Goal: Information Seeking & Learning: Learn about a topic

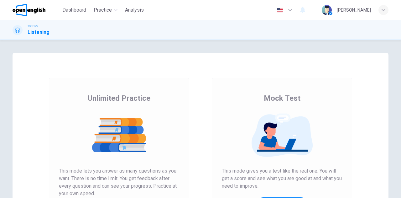
click at [209, 44] on div "Unlimited Practice Mock Test Unlimited Practice This mode lets you answer as ma…" at bounding box center [200, 119] width 401 height 158
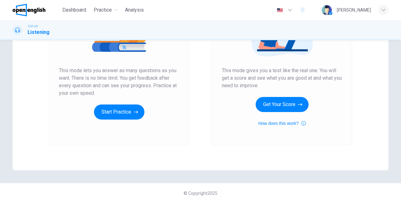
scroll to position [105, 0]
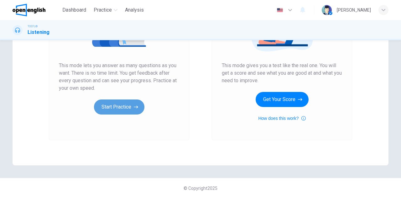
click at [120, 104] on button "Start Practice" at bounding box center [119, 106] width 50 height 15
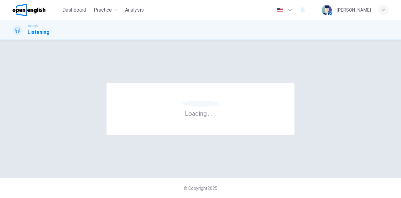
scroll to position [0, 0]
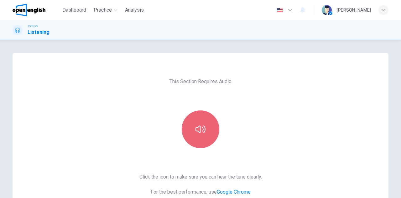
click at [194, 121] on button "button" at bounding box center [201, 129] width 38 height 38
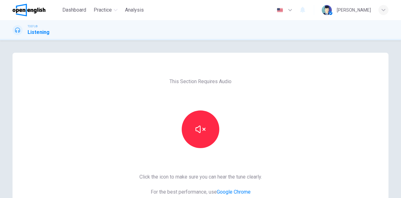
click at [108, 149] on div "This Section Requires Audio Click the icon to make sure you can hear the tune c…" at bounding box center [201, 162] width 376 height 218
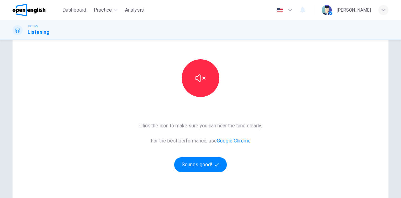
scroll to position [50, 0]
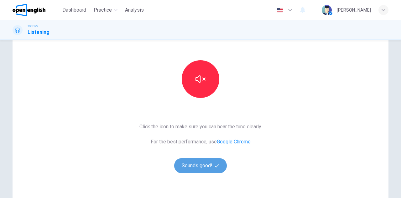
click at [201, 170] on button "Sounds good!" at bounding box center [200, 165] width 53 height 15
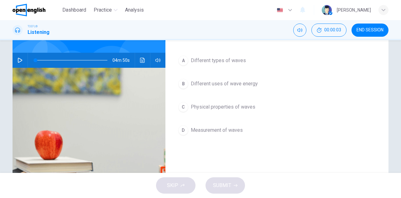
scroll to position [0, 0]
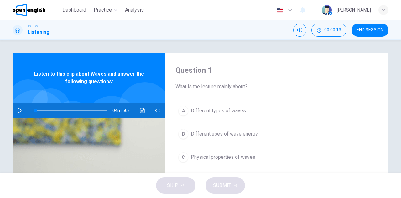
click at [0, 136] on div "Question 1 What is the lecture mainly about? A Different types of waves B Diffe…" at bounding box center [200, 106] width 401 height 133
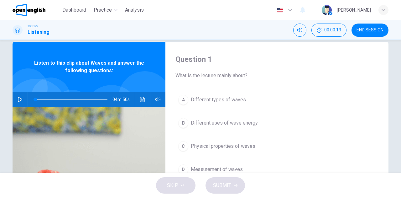
scroll to position [13, 0]
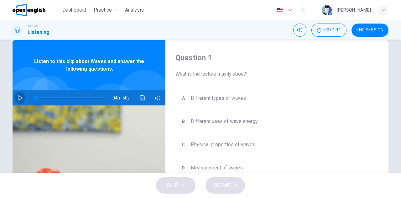
click at [18, 98] on icon "button" at bounding box center [20, 97] width 5 height 5
click at [21, 100] on icon "button" at bounding box center [20, 97] width 5 height 5
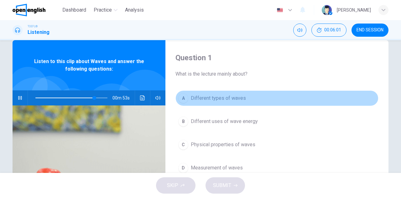
click at [202, 102] on span "Different types of waves" at bounding box center [218, 98] width 55 height 8
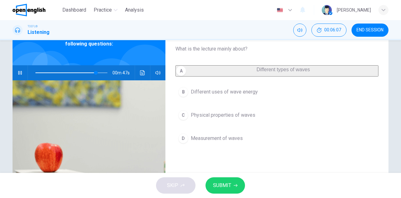
scroll to position [38, 0]
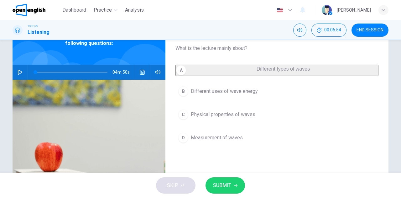
click at [217, 186] on span "SUBMIT" at bounding box center [222, 185] width 18 height 9
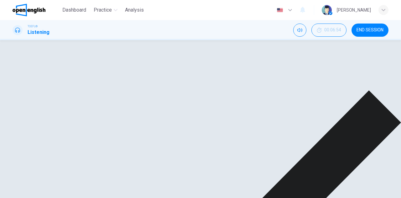
drag, startPoint x: 398, startPoint y: 91, endPoint x: 400, endPoint y: 130, distance: 39.2
click at [400, 40] on div "Question 1 What is the lecture mainly about? A Different types of waves B Diffe…" at bounding box center [200, 40] width 401 height 0
drag, startPoint x: 371, startPoint y: 72, endPoint x: 364, endPoint y: 90, distance: 19.7
click at [364, 90] on div "Question 1 What is the lecture mainly about?" at bounding box center [277, 77] width 203 height 25
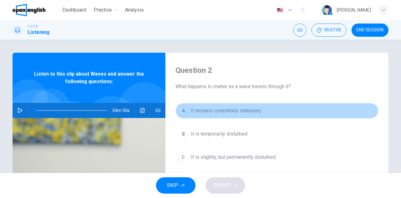
click at [198, 112] on span "It remains completely stationery" at bounding box center [226, 111] width 71 height 8
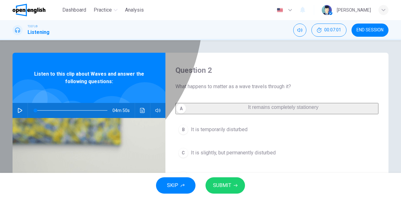
click at [248, 110] on span "It remains completely stationery" at bounding box center [283, 106] width 71 height 5
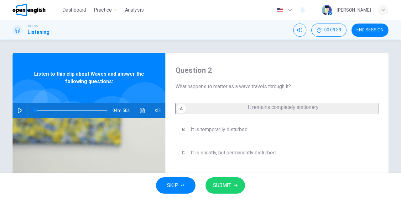
click at [303, 72] on h4 "Question 2" at bounding box center [277, 70] width 203 height 10
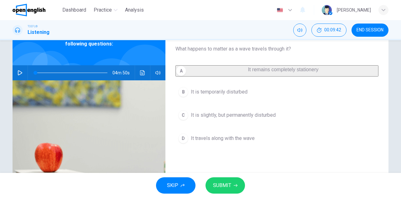
scroll to position [25, 0]
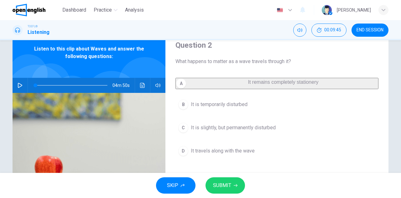
drag, startPoint x: 199, startPoint y: 59, endPoint x: 242, endPoint y: 58, distance: 43.6
click at [242, 58] on span "What happens to matter as a wave travels through it?" at bounding box center [277, 62] width 203 height 8
click at [15, 84] on button "button" at bounding box center [20, 85] width 10 height 15
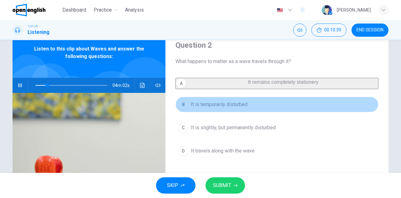
click at [201, 108] on span "It is temporarily disturbed" at bounding box center [219, 105] width 57 height 8
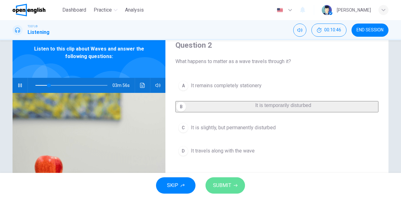
click at [225, 187] on span "SUBMIT" at bounding box center [222, 185] width 18 height 9
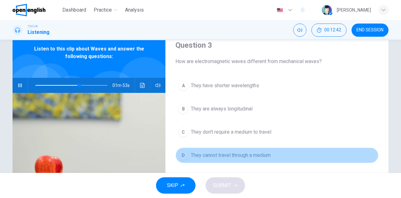
click at [241, 156] on span "They cannot travel through a medium" at bounding box center [231, 155] width 80 height 8
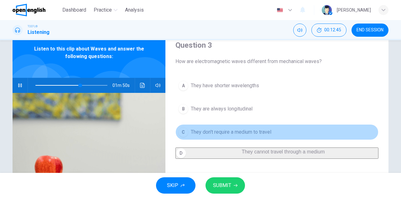
click at [245, 133] on span "They don't require a medium to travel" at bounding box center [231, 132] width 81 height 8
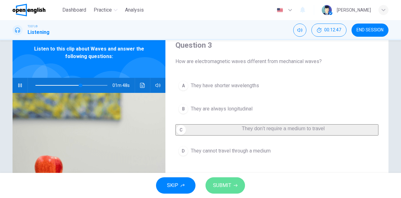
click at [235, 183] on icon "button" at bounding box center [236, 185] width 4 height 4
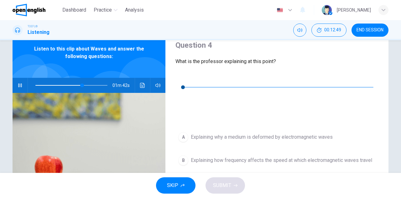
click at [15, 84] on button "button" at bounding box center [20, 85] width 10 height 15
type input "**"
click at [180, 80] on icon "button" at bounding box center [180, 77] width 4 height 5
click at [169, 118] on div "Question 4 What is the professor explaining at this point? 00m 06s A Explaining…" at bounding box center [277, 137] width 223 height 218
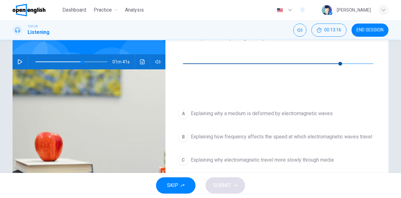
scroll to position [50, 0]
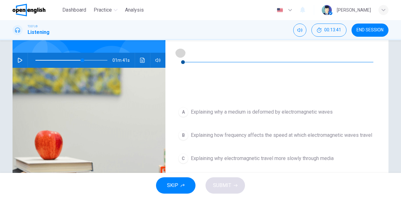
click at [181, 54] on icon "button" at bounding box center [180, 52] width 5 height 5
type input "**"
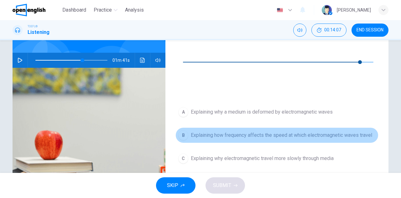
click at [220, 131] on span "Explaining how frequency affects the speed at which electromagnetic waves travel" at bounding box center [282, 135] width 182 height 8
type input "**"
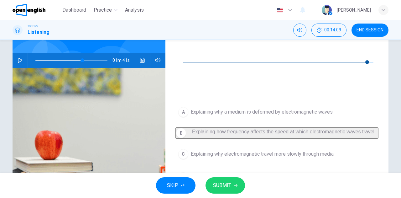
type input "*"
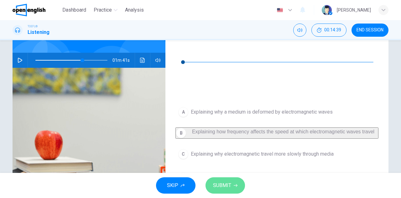
click at [224, 188] on span "SUBMIT" at bounding box center [222, 185] width 18 height 9
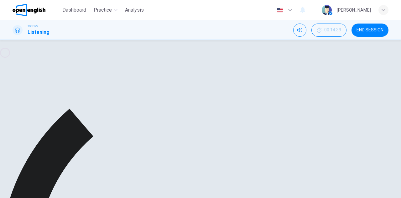
type input "**"
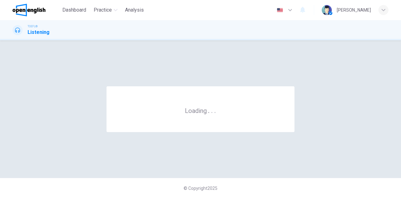
scroll to position [0, 0]
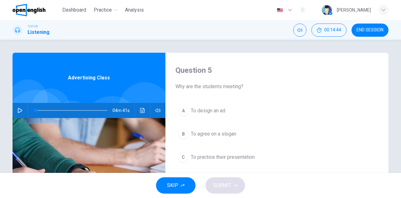
click at [377, 94] on div "Question 5 Why are the students meeting? A To design an ad B To agree on a slog…" at bounding box center [277, 162] width 223 height 218
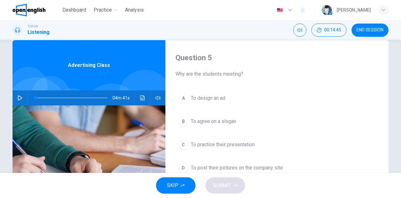
scroll to position [25, 0]
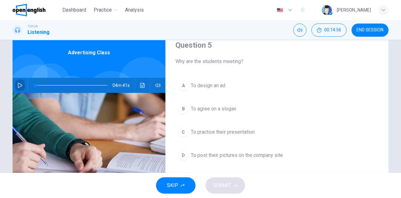
click at [19, 87] on icon "button" at bounding box center [20, 85] width 4 height 5
click at [19, 87] on icon "button" at bounding box center [20, 85] width 5 height 5
type input "**"
click at [364, 31] on span "END SESSION" at bounding box center [370, 30] width 27 height 5
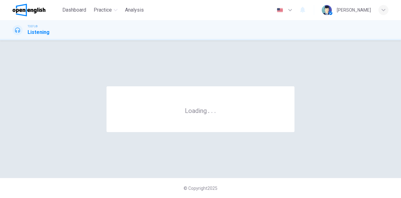
scroll to position [0, 0]
